Goal: Information Seeking & Learning: Compare options

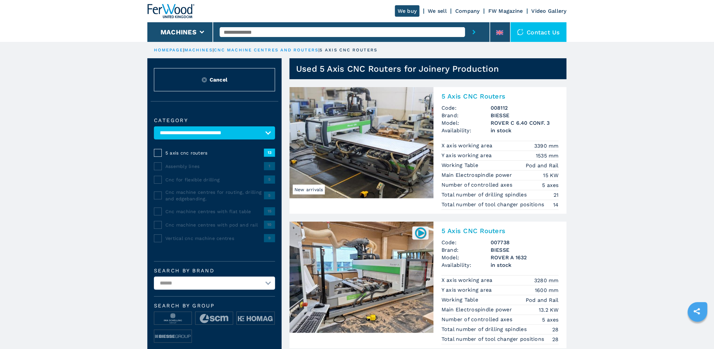
click at [222, 79] on span "Cancel" at bounding box center [219, 80] width 18 height 8
click at [249, 50] on link "cnc machine centres and routers" at bounding box center [266, 49] width 104 height 5
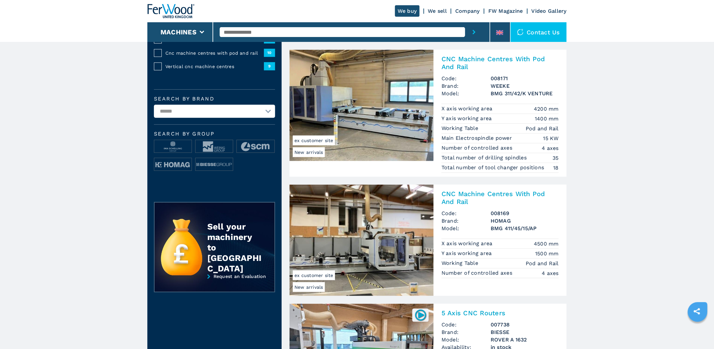
scroll to position [131, 0]
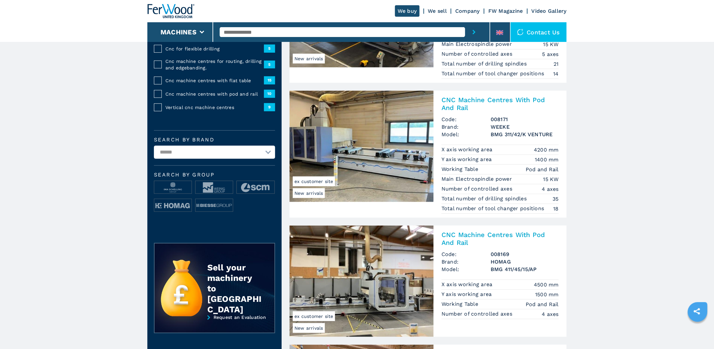
click at [398, 161] on img at bounding box center [361, 146] width 144 height 111
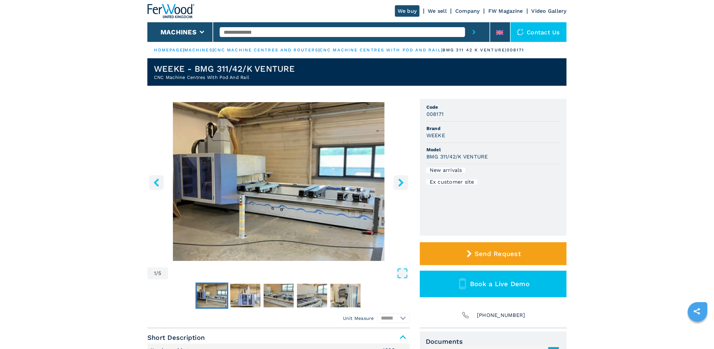
click at [402, 186] on icon "right-button" at bounding box center [401, 182] width 8 height 8
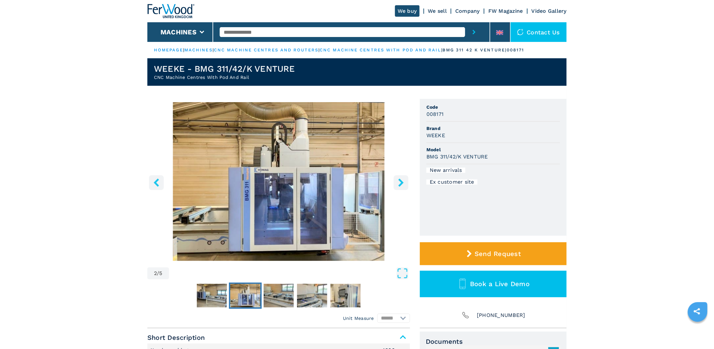
click at [402, 186] on icon "right-button" at bounding box center [401, 182] width 8 height 8
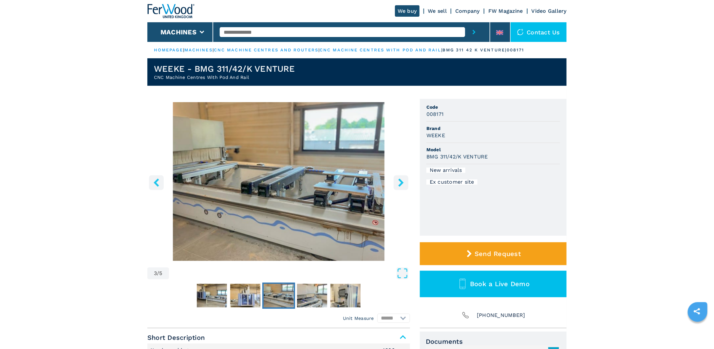
click at [402, 186] on icon "right-button" at bounding box center [401, 182] width 8 height 8
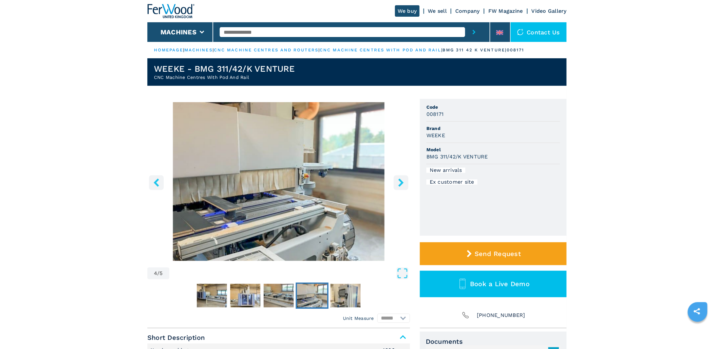
click at [402, 186] on icon "right-button" at bounding box center [401, 182] width 8 height 8
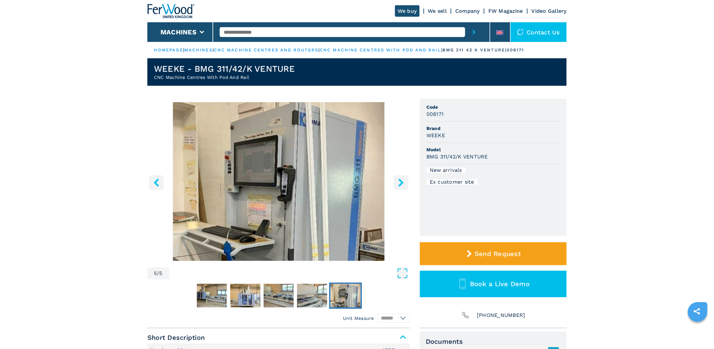
click at [402, 186] on icon "right-button" at bounding box center [401, 182] width 8 height 8
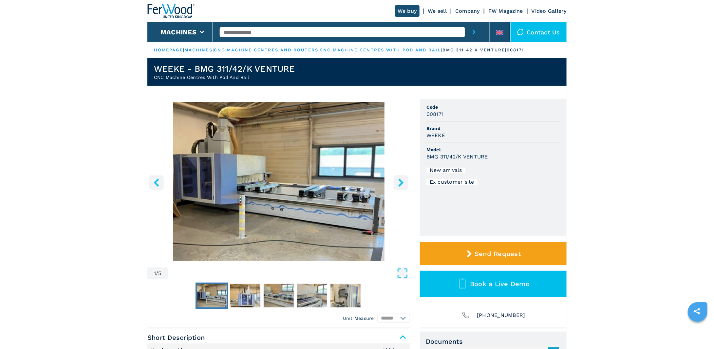
click at [402, 186] on icon "right-button" at bounding box center [401, 182] width 8 height 8
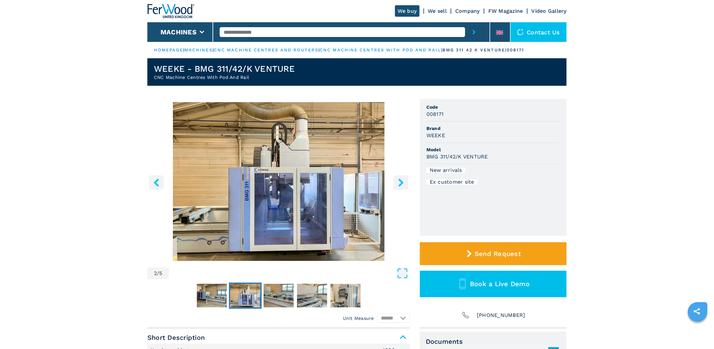
click at [177, 10] on img at bounding box center [170, 11] width 47 height 14
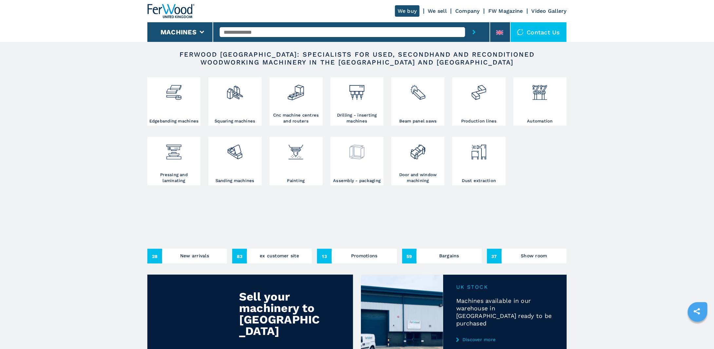
scroll to position [131, 0]
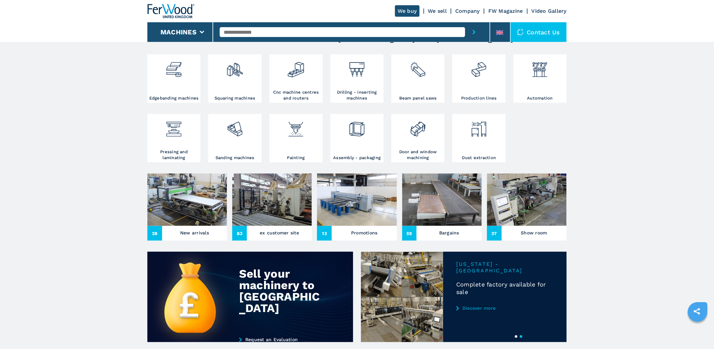
click at [454, 202] on img at bounding box center [442, 200] width 80 height 52
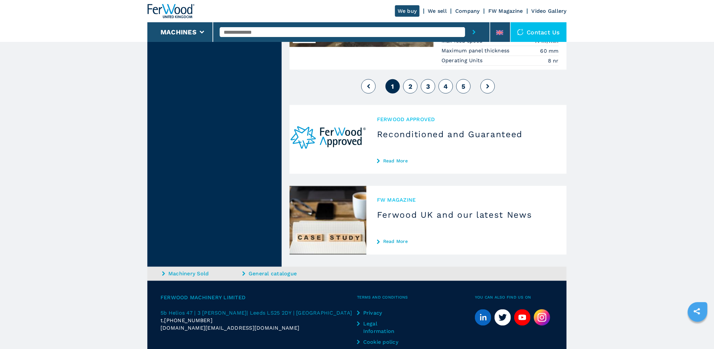
scroll to position [1702, 0]
